Goal: Navigation & Orientation: Find specific page/section

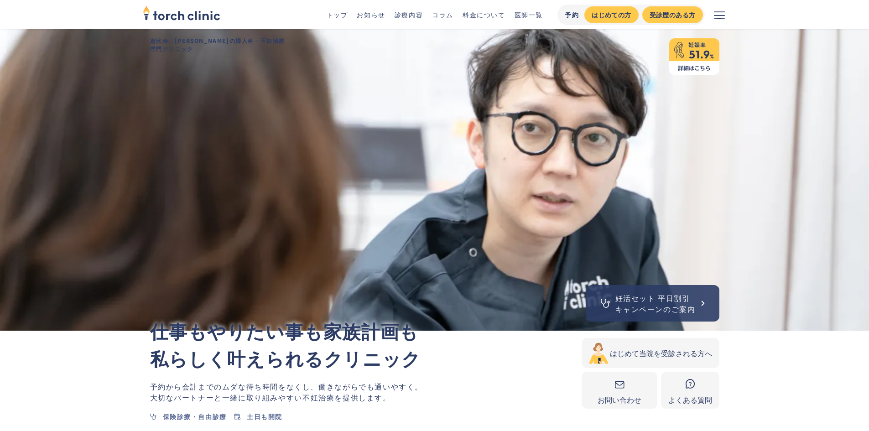
scroll to position [319, 0]
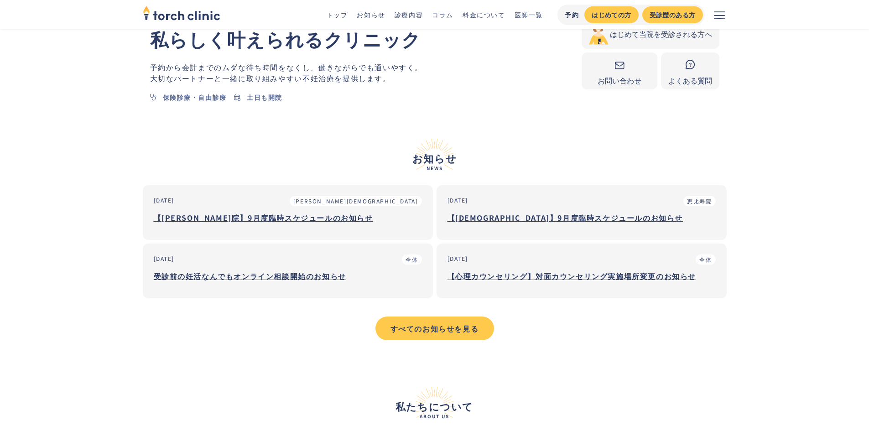
click at [521, 223] on h3 "【恵比寿院】9月度臨時スケジュールのお知らせ" at bounding box center [581, 218] width 268 height 14
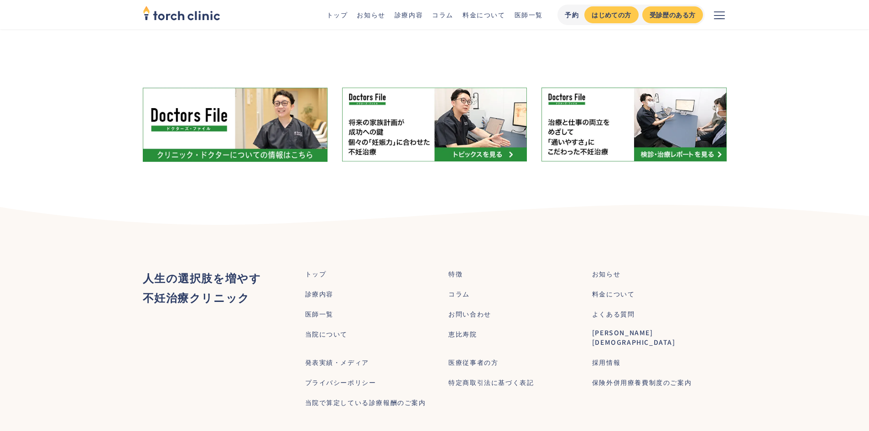
scroll to position [4870, 0]
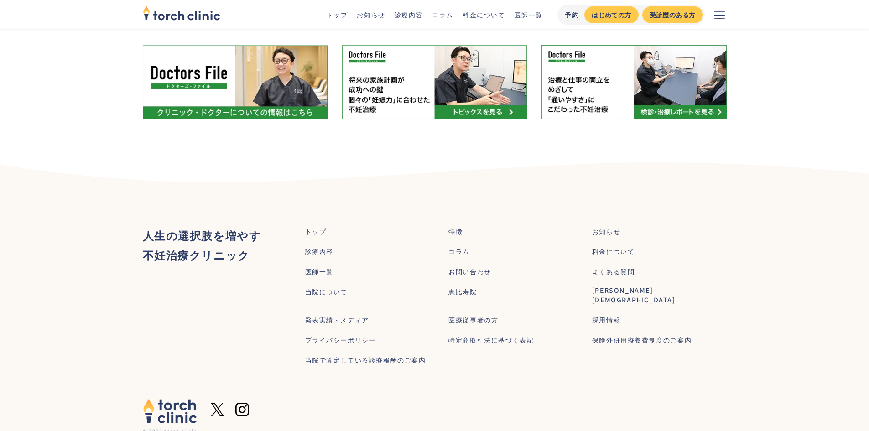
click at [602, 315] on div "採用情報" at bounding box center [606, 320] width 28 height 10
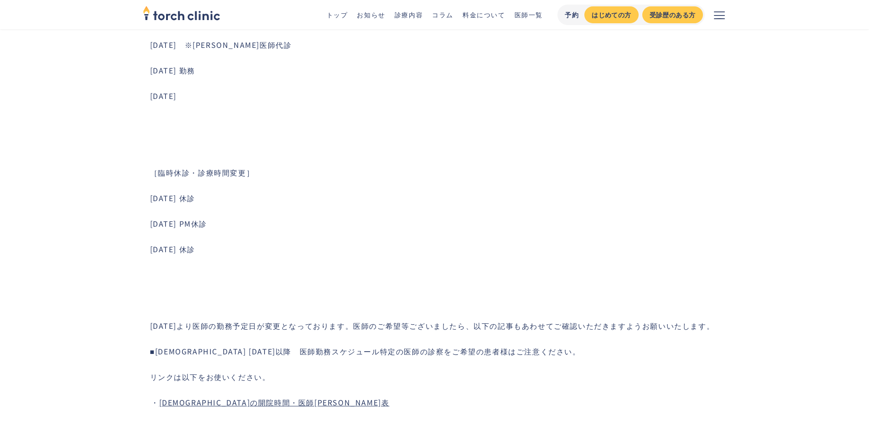
scroll to position [547, 0]
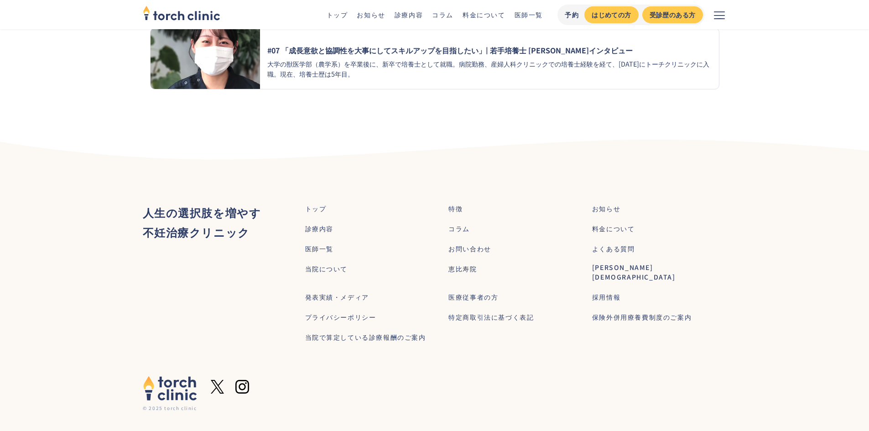
scroll to position [1513, 0]
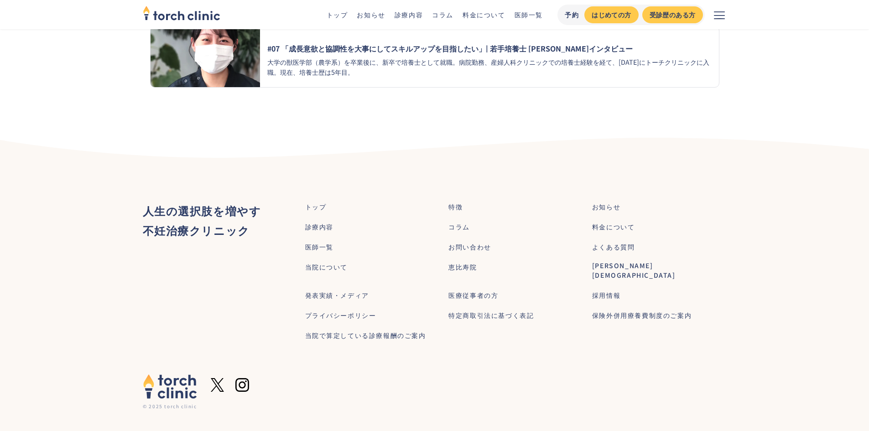
click at [461, 271] on div "恵比寿院" at bounding box center [462, 267] width 28 height 10
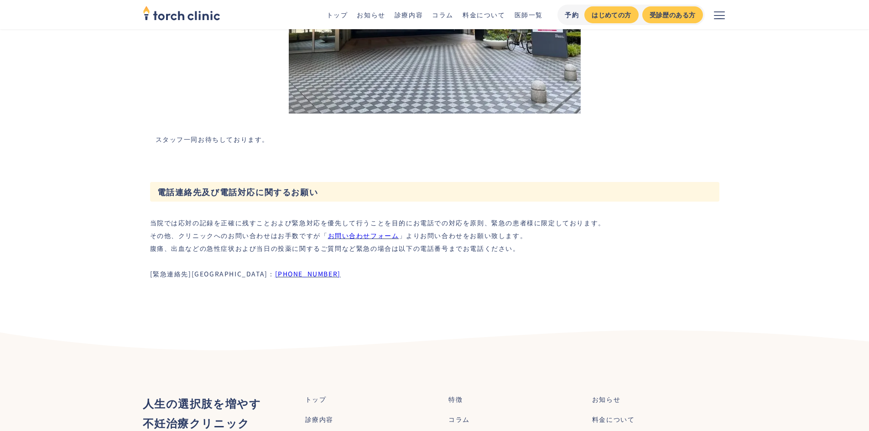
scroll to position [2463, 0]
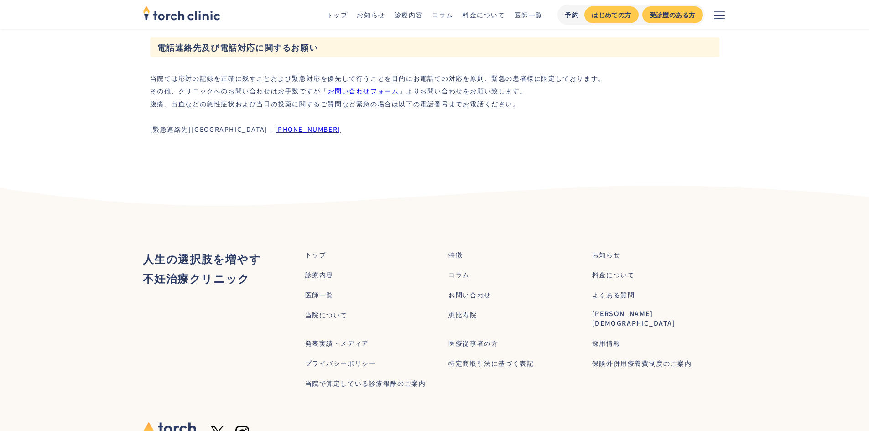
click at [609, 338] on div "採用情報" at bounding box center [606, 343] width 28 height 10
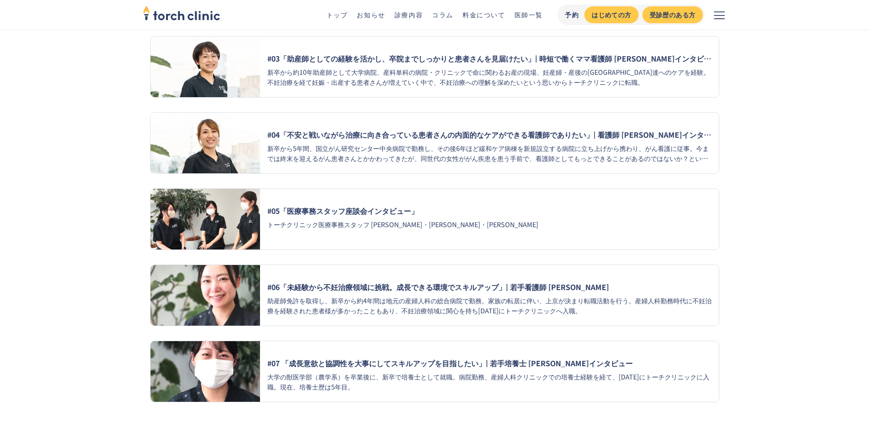
scroll to position [1186, 0]
